Goal: Task Accomplishment & Management: Use online tool/utility

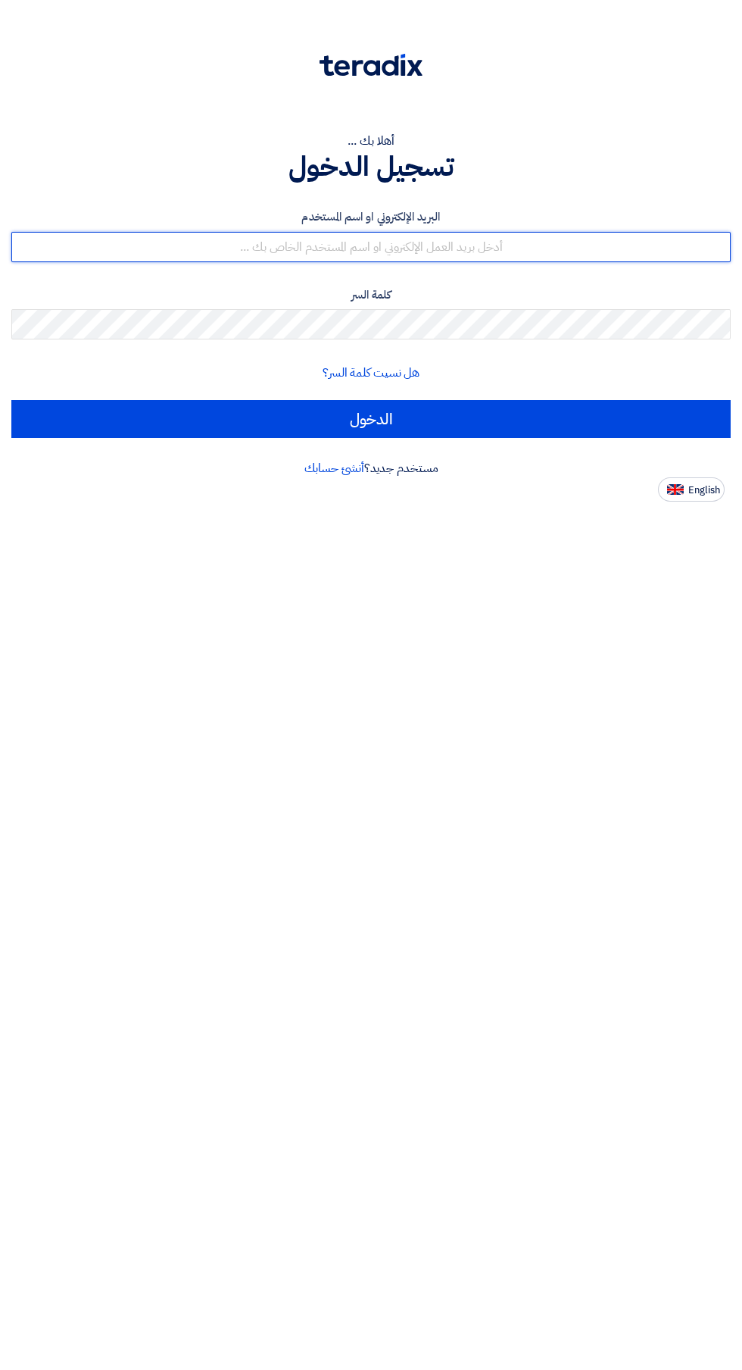
click at [438, 245] on input "text" at bounding box center [371, 247] width 720 height 30
type input "[EMAIL_ADDRESS][DOMAIN_NAME]"
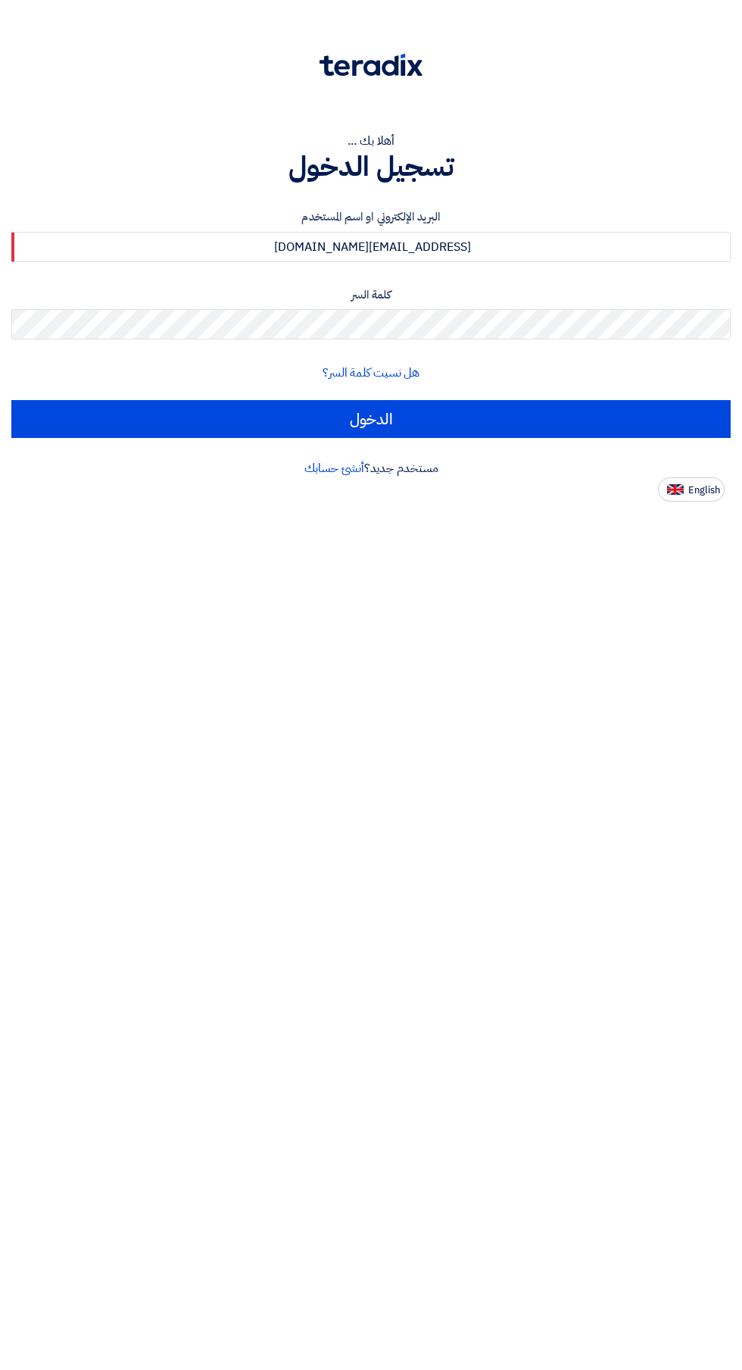
click at [11, 400] on input "الدخول" at bounding box center [371, 419] width 720 height 38
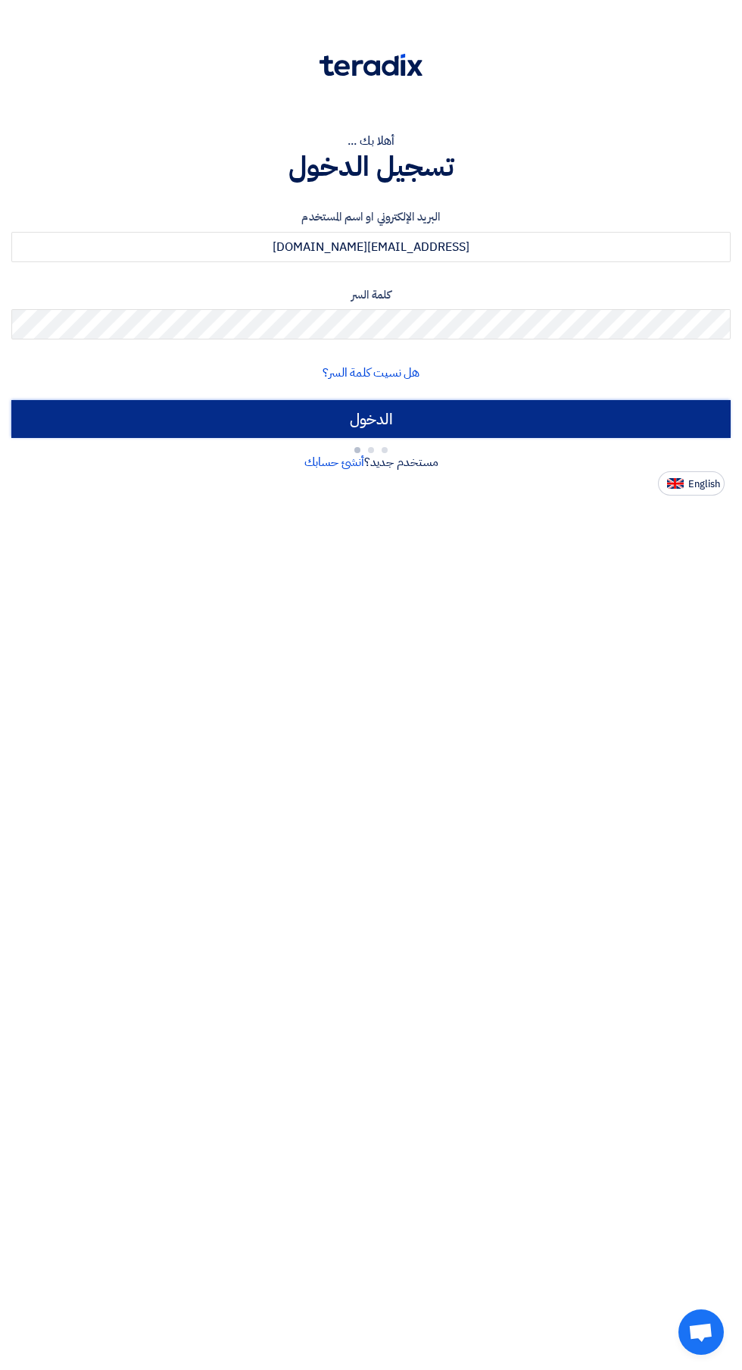
click at [567, 432] on input "الدخول" at bounding box center [371, 419] width 720 height 38
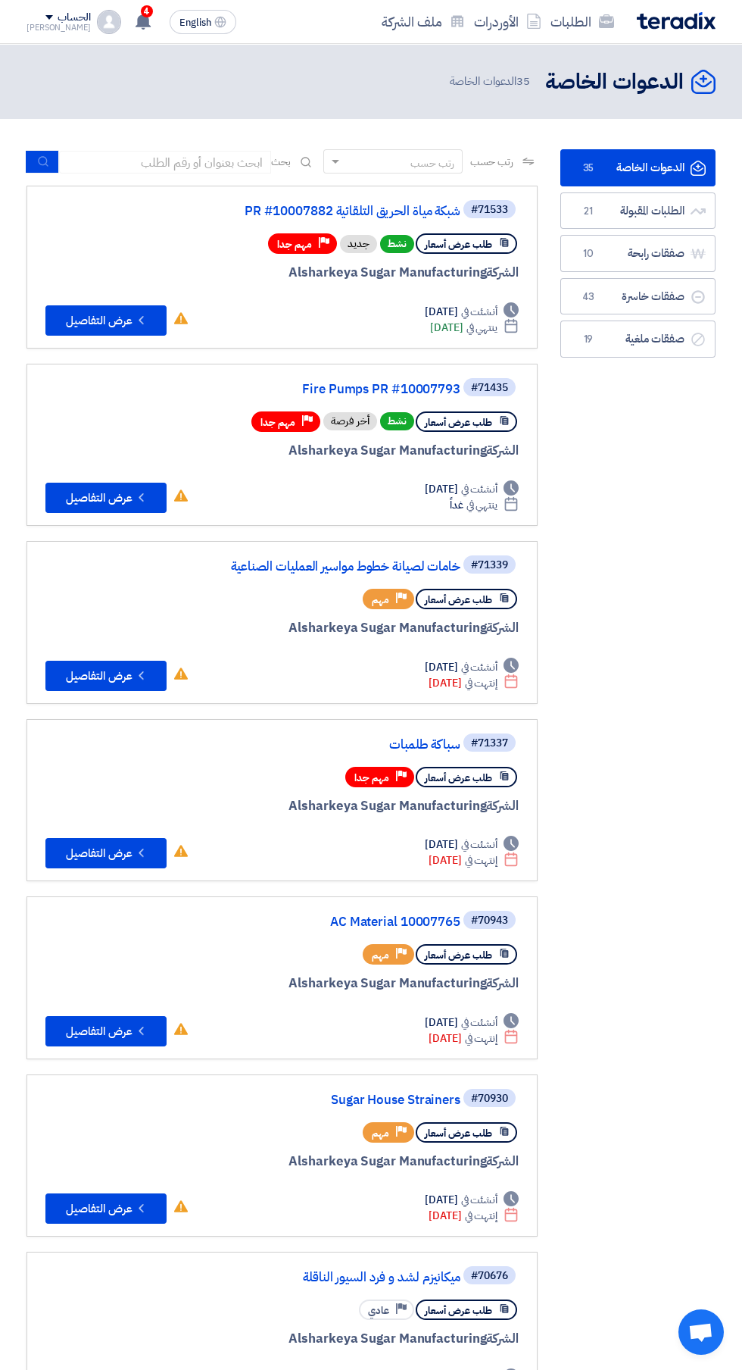
scroll to position [0, -3]
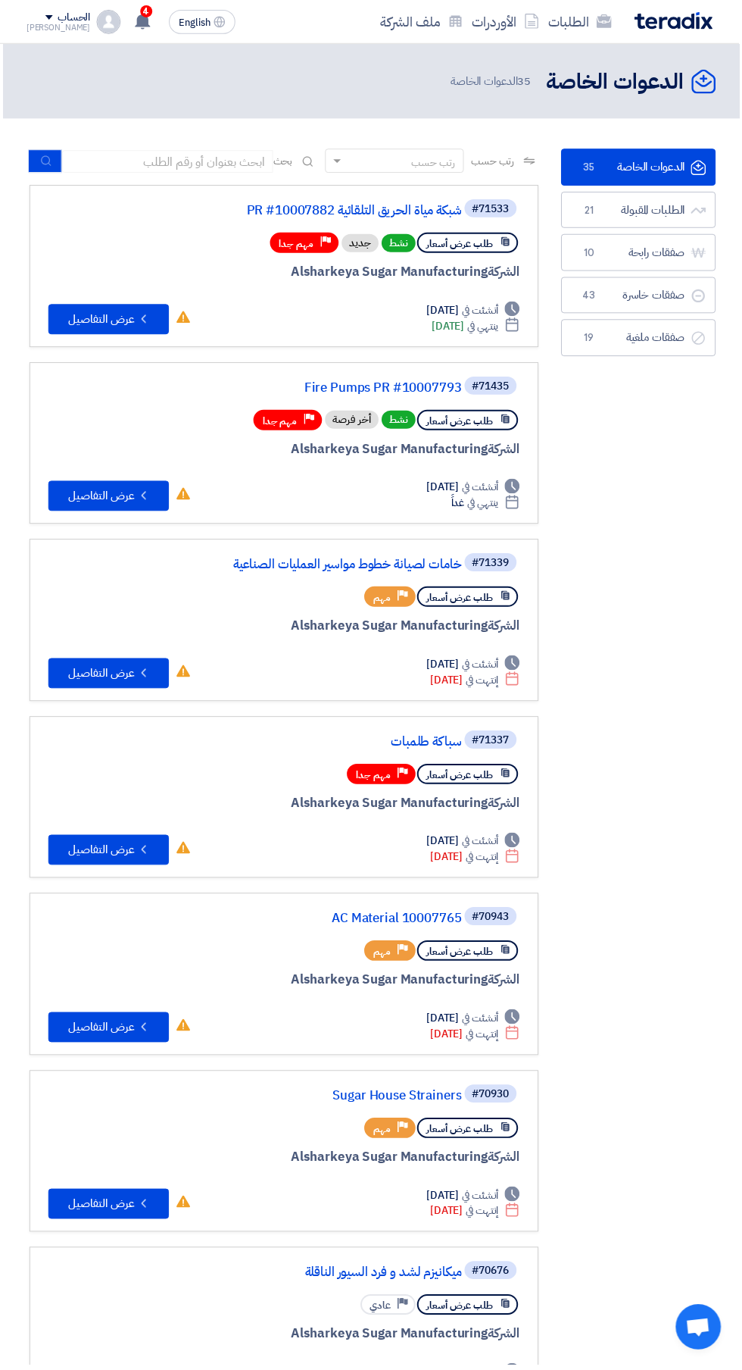
click at [449, 211] on link "شبكة مياة الحريق التلقائية PR #10007882" at bounding box center [312, 212] width 303 height 14
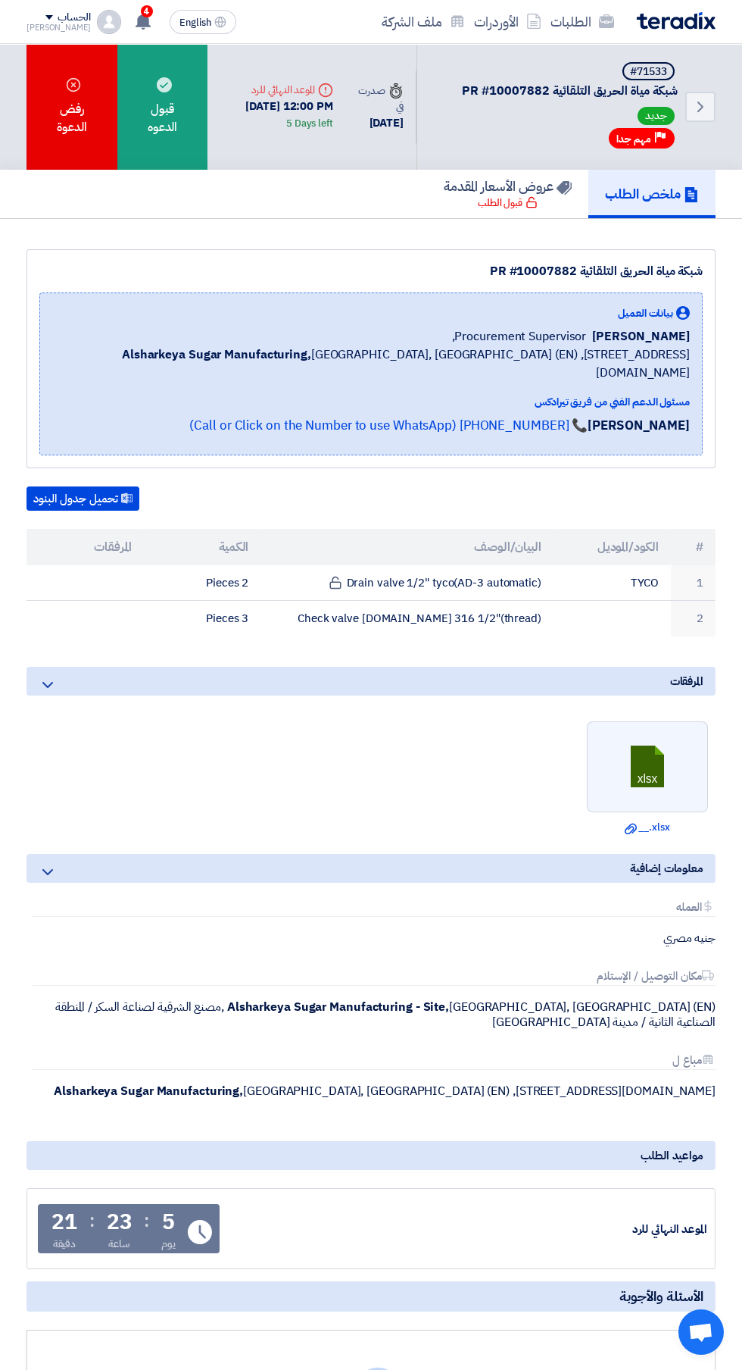
click at [667, 792] on link at bounding box center [648, 767] width 121 height 91
